Goal: Check status

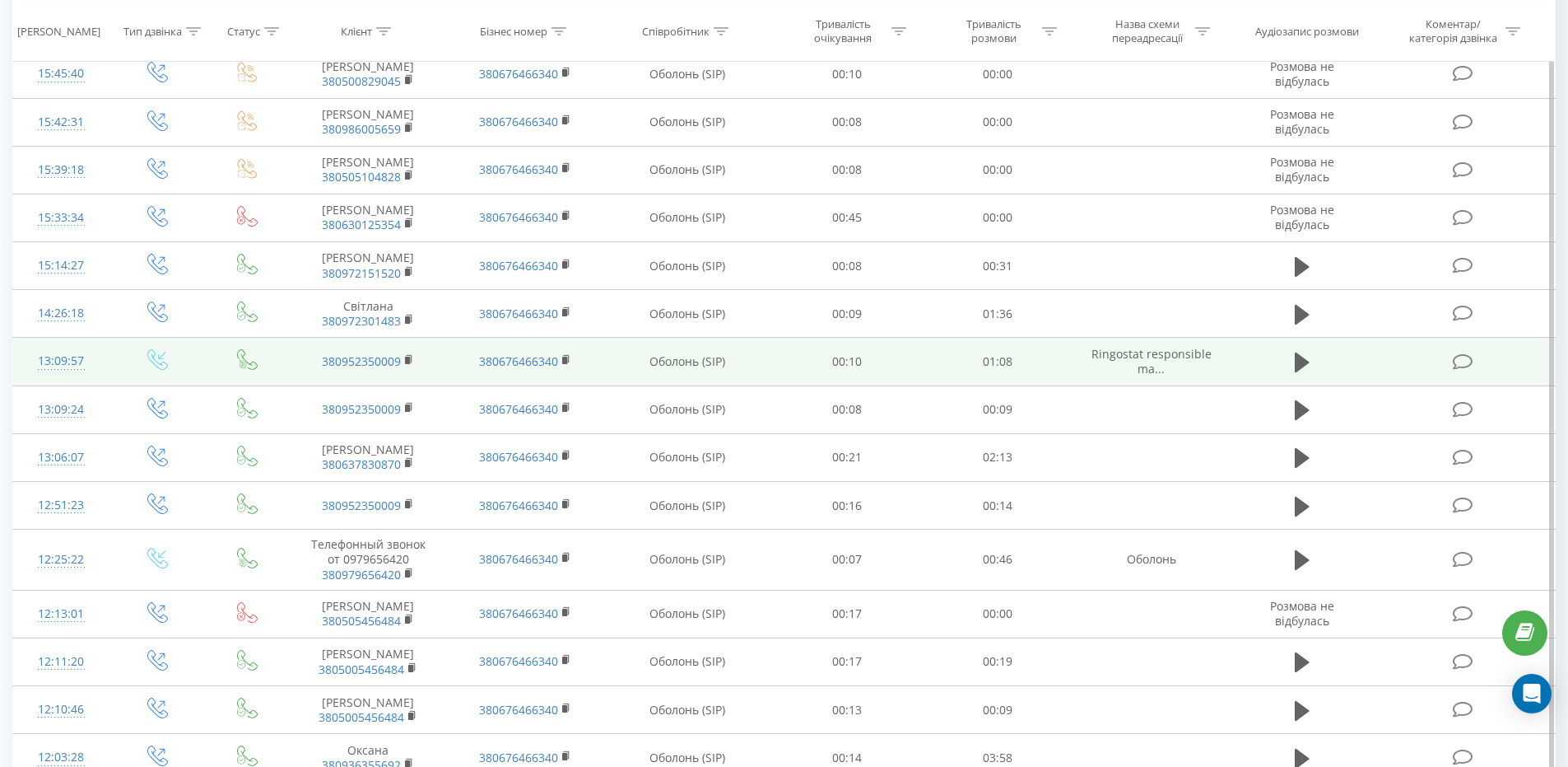
scroll to position [106, 0]
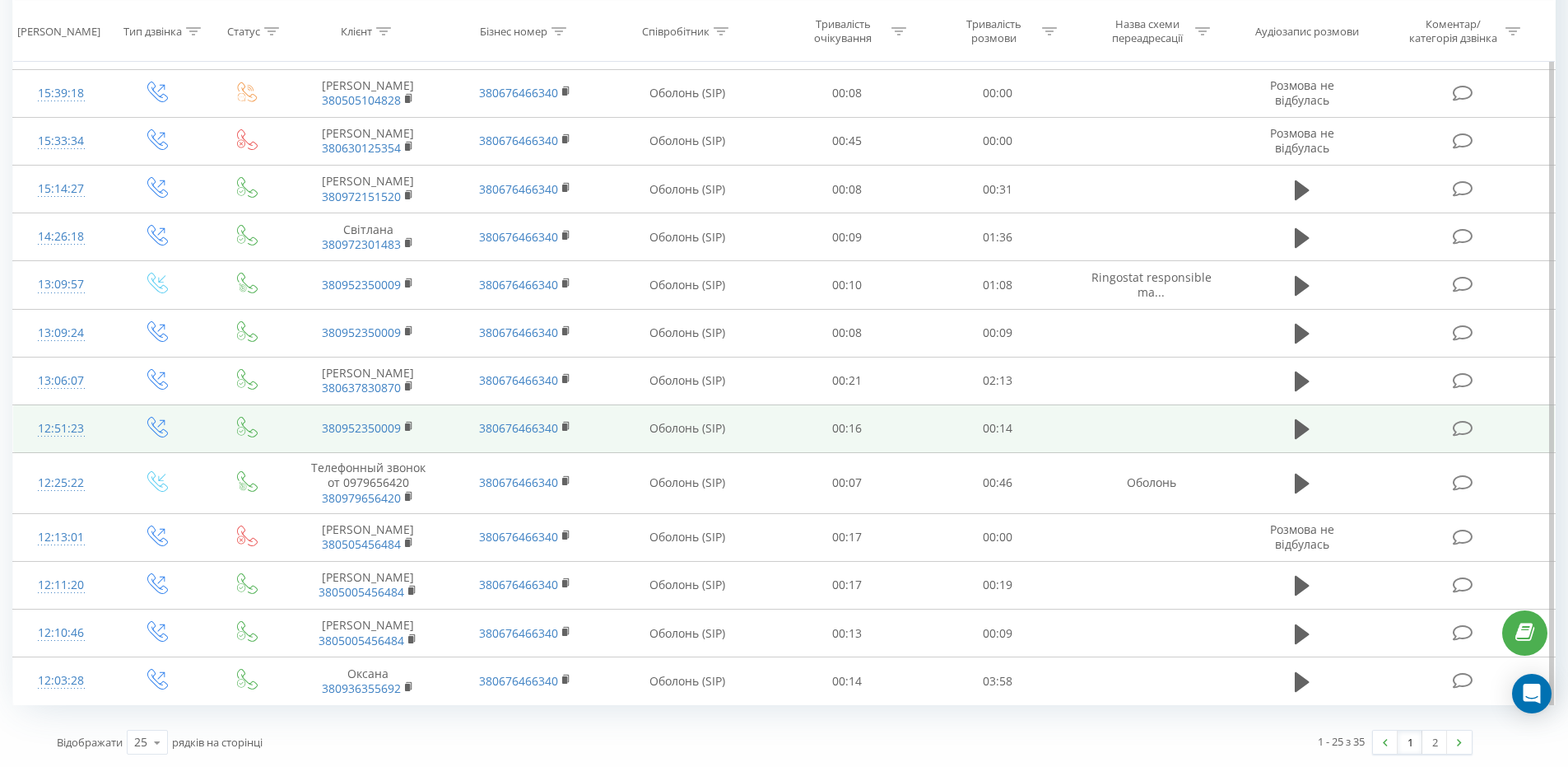
scroll to position [765, 0]
